Goal: Transaction & Acquisition: Download file/media

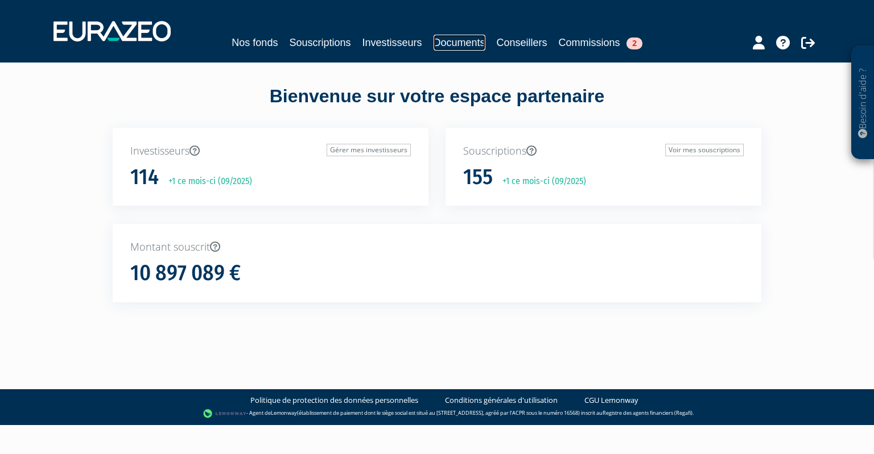
click at [461, 36] on link "Documents" at bounding box center [459, 43] width 52 height 16
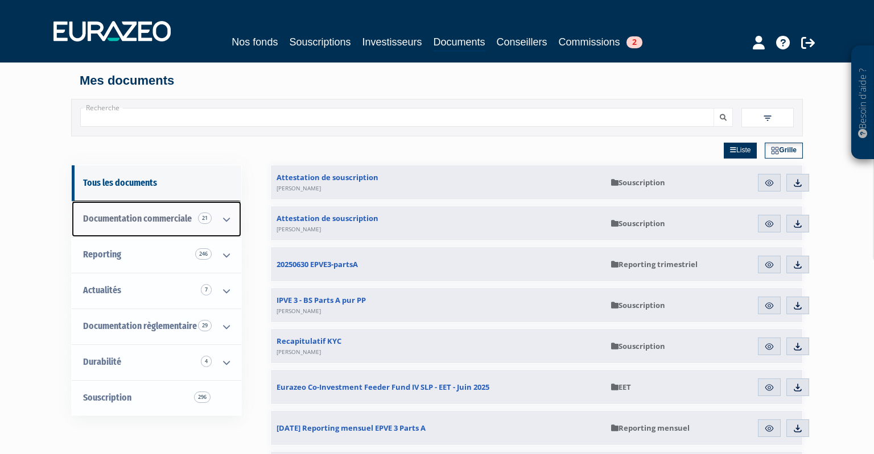
click at [224, 220] on icon at bounding box center [227, 219] width 30 height 35
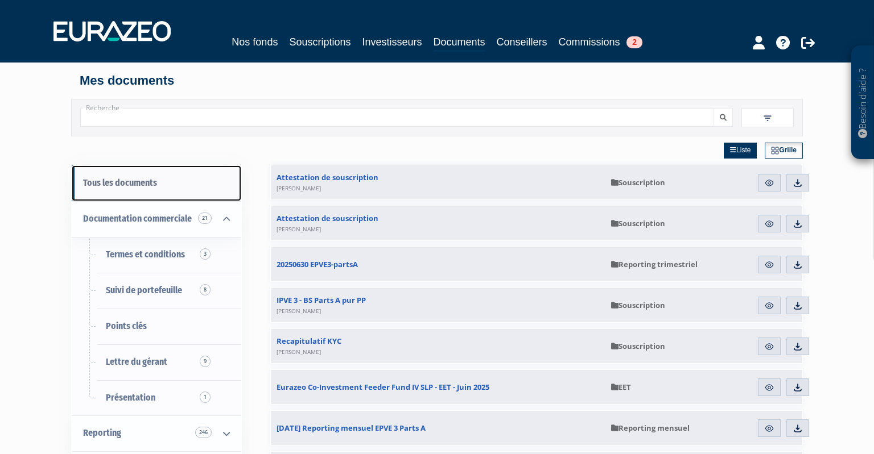
click at [142, 179] on link "Tous les documents" at bounding box center [156, 183] width 169 height 36
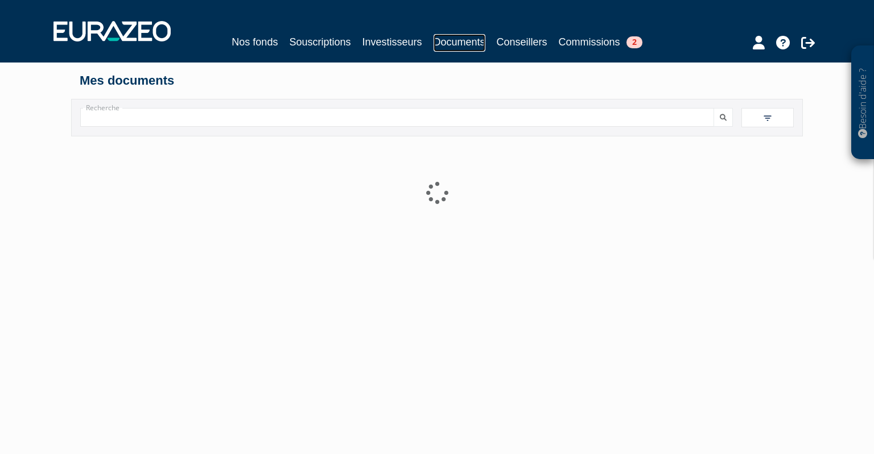
click at [452, 45] on link "Documents" at bounding box center [459, 43] width 52 height 18
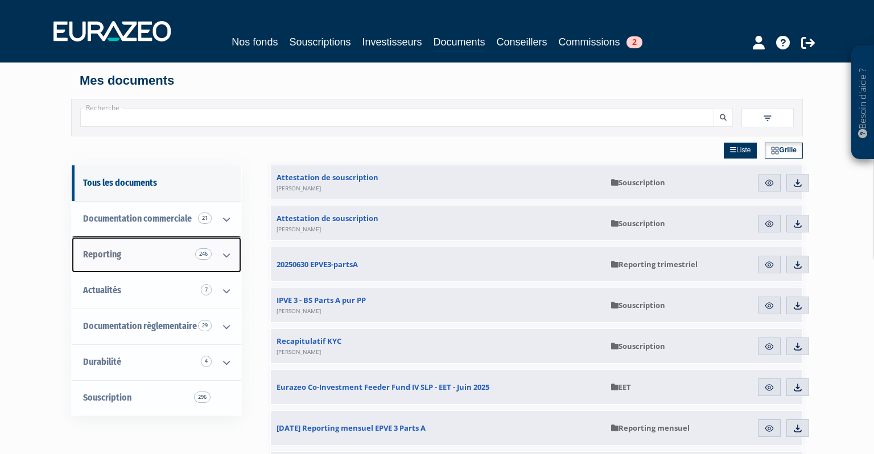
click at [107, 254] on span "Reporting 246" at bounding box center [102, 254] width 38 height 11
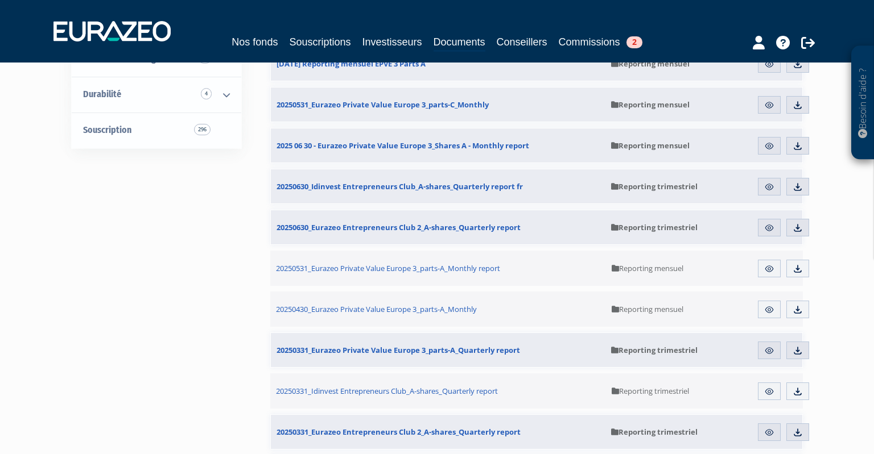
scroll to position [450, 0]
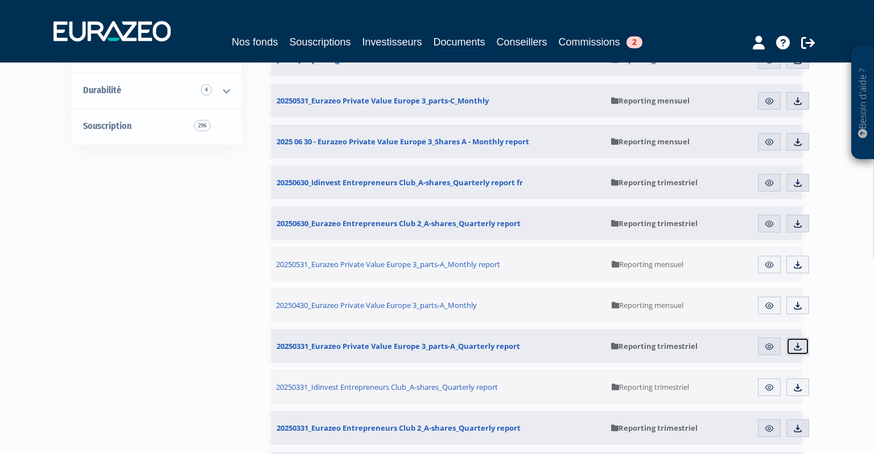
click at [798, 342] on img at bounding box center [797, 347] width 10 height 10
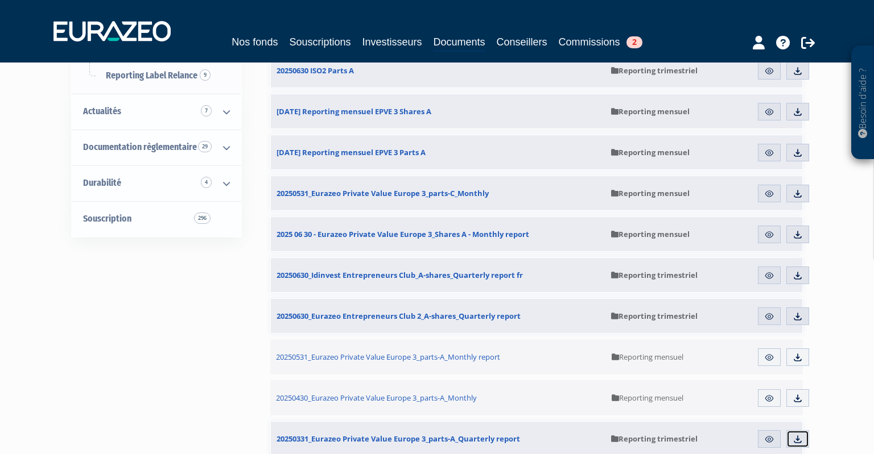
scroll to position [0, 0]
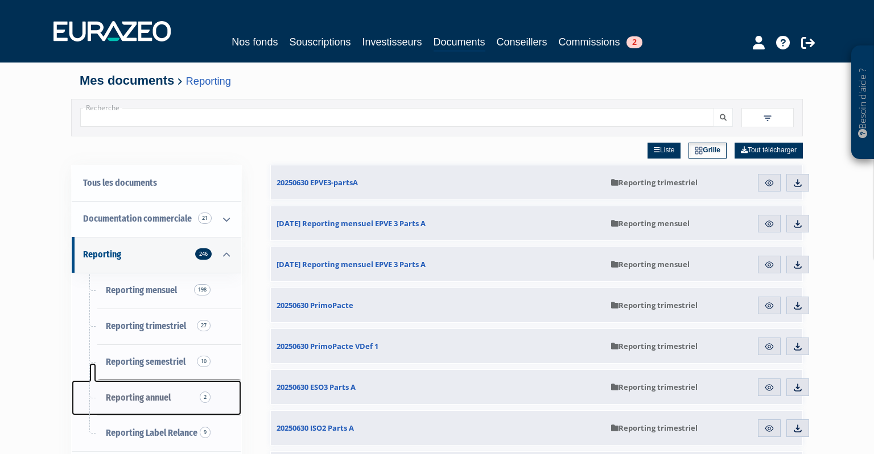
click at [140, 395] on span "Reporting annuel 2" at bounding box center [138, 397] width 65 height 11
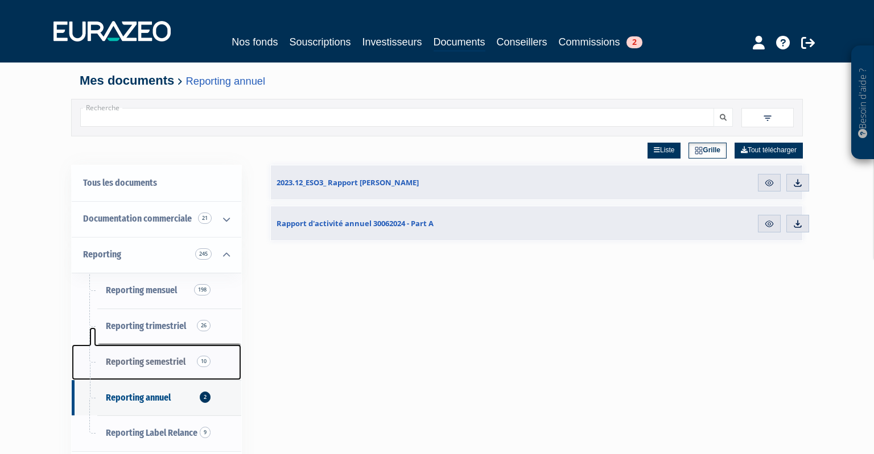
click at [150, 361] on span "Reporting semestriel 10" at bounding box center [146, 362] width 80 height 11
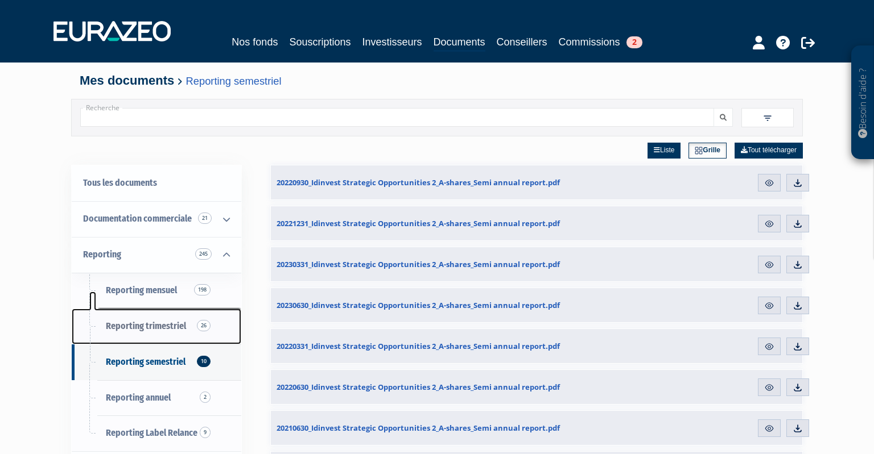
click at [162, 328] on span "Reporting trimestriel 26" at bounding box center [146, 326] width 80 height 11
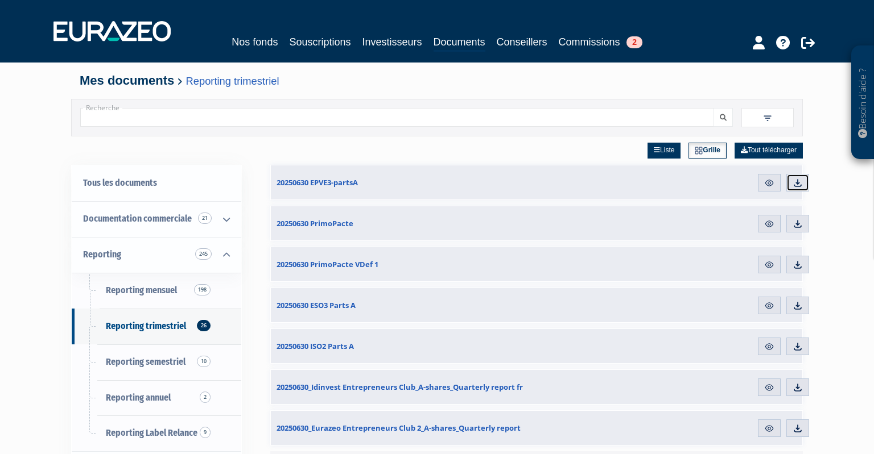
click at [800, 182] on img at bounding box center [797, 183] width 10 height 10
